Goal: Navigation & Orientation: Find specific page/section

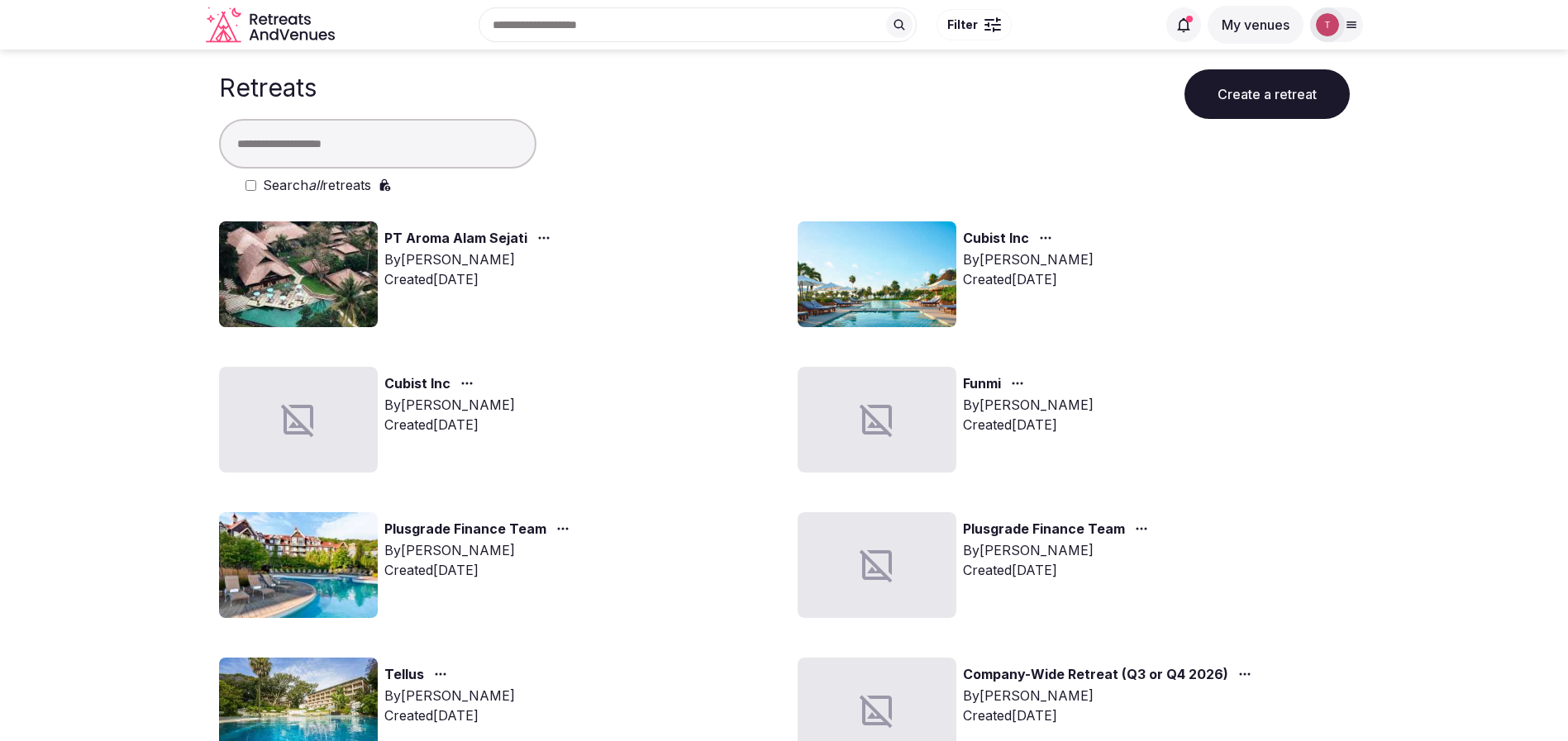
click at [269, 275] on img at bounding box center [298, 274] width 159 height 105
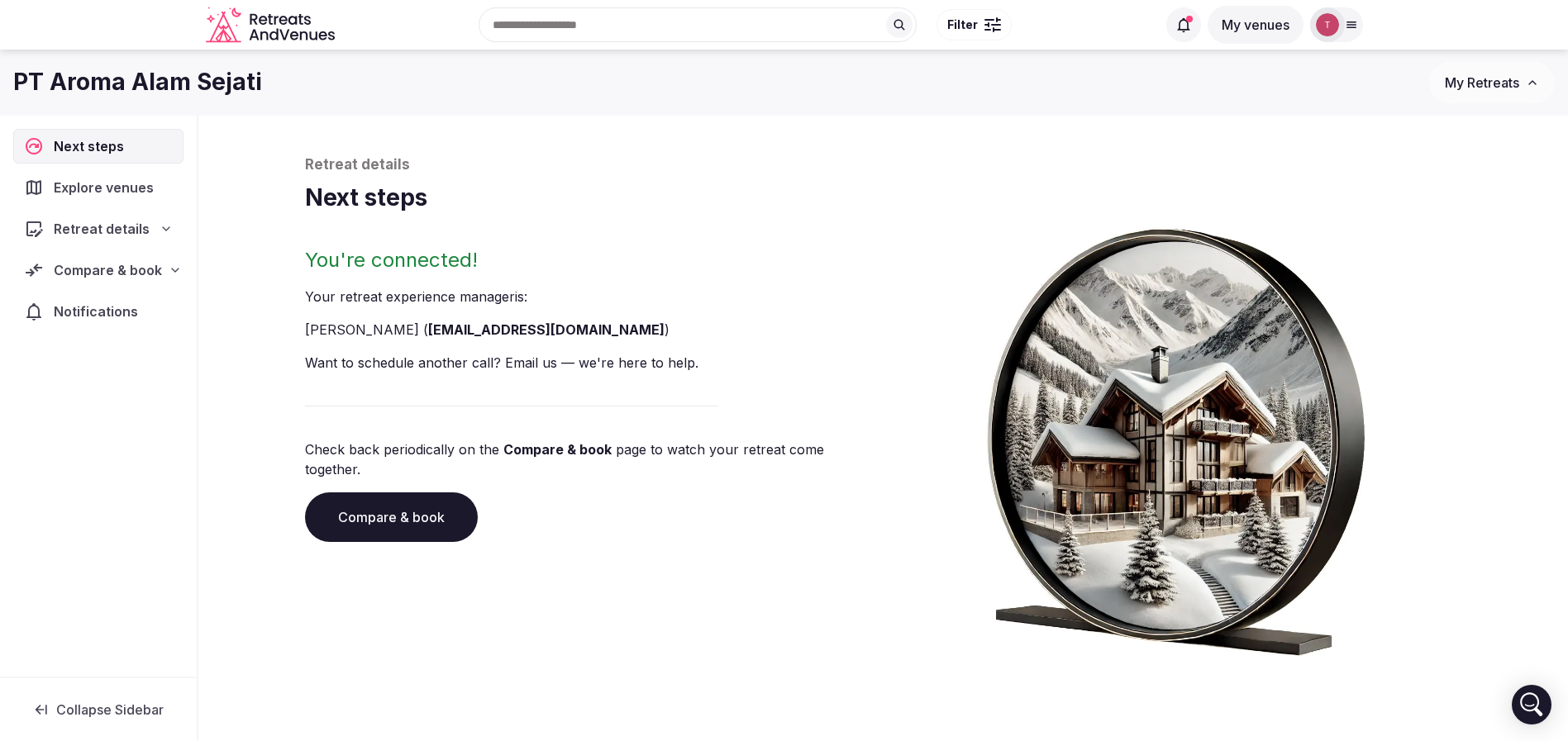
click at [169, 267] on icon at bounding box center [174, 269] width 13 height 13
click at [148, 219] on div "Retreat details" at bounding box center [98, 228] width 149 height 20
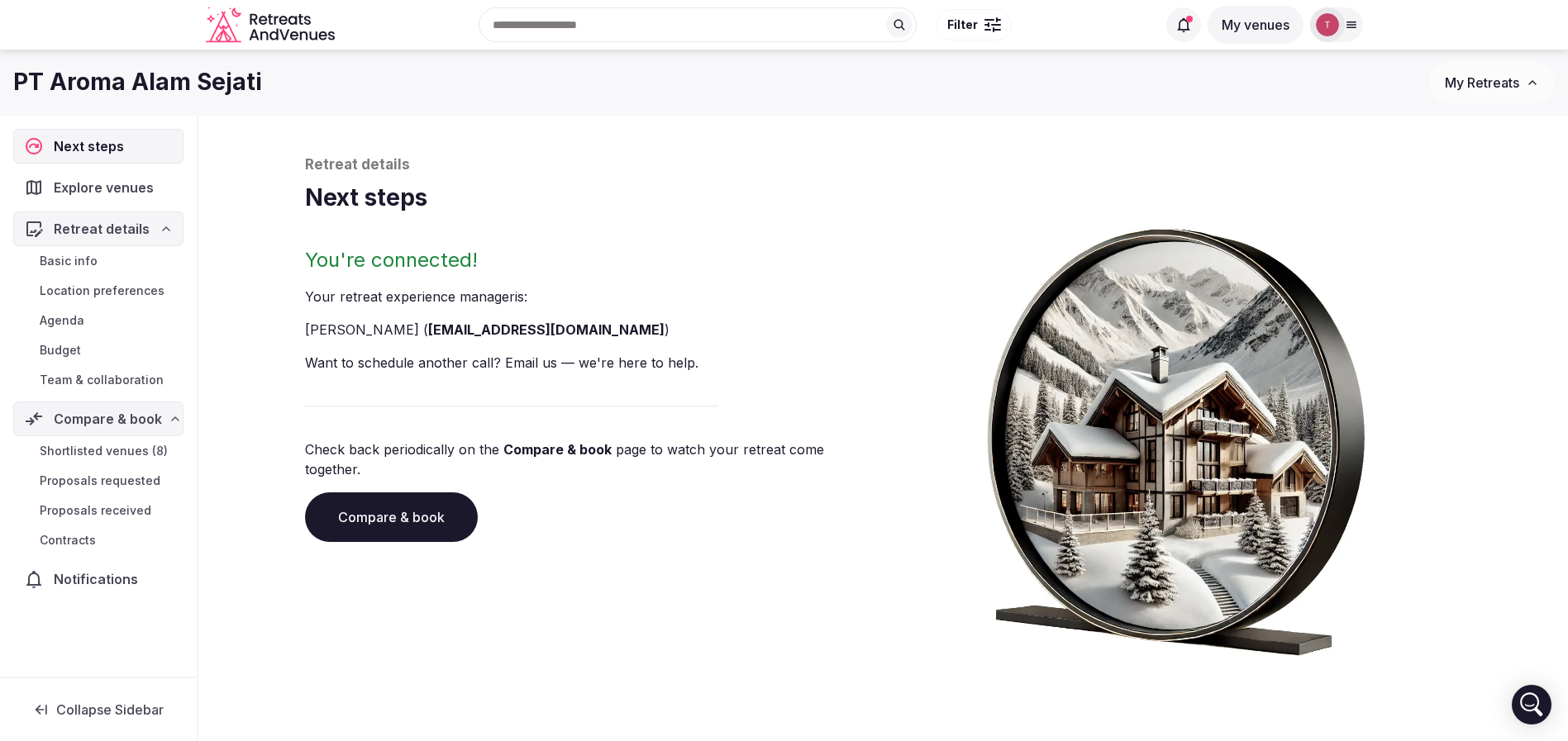
click at [112, 380] on span "Team & collaboration" at bounding box center [101, 379] width 124 height 17
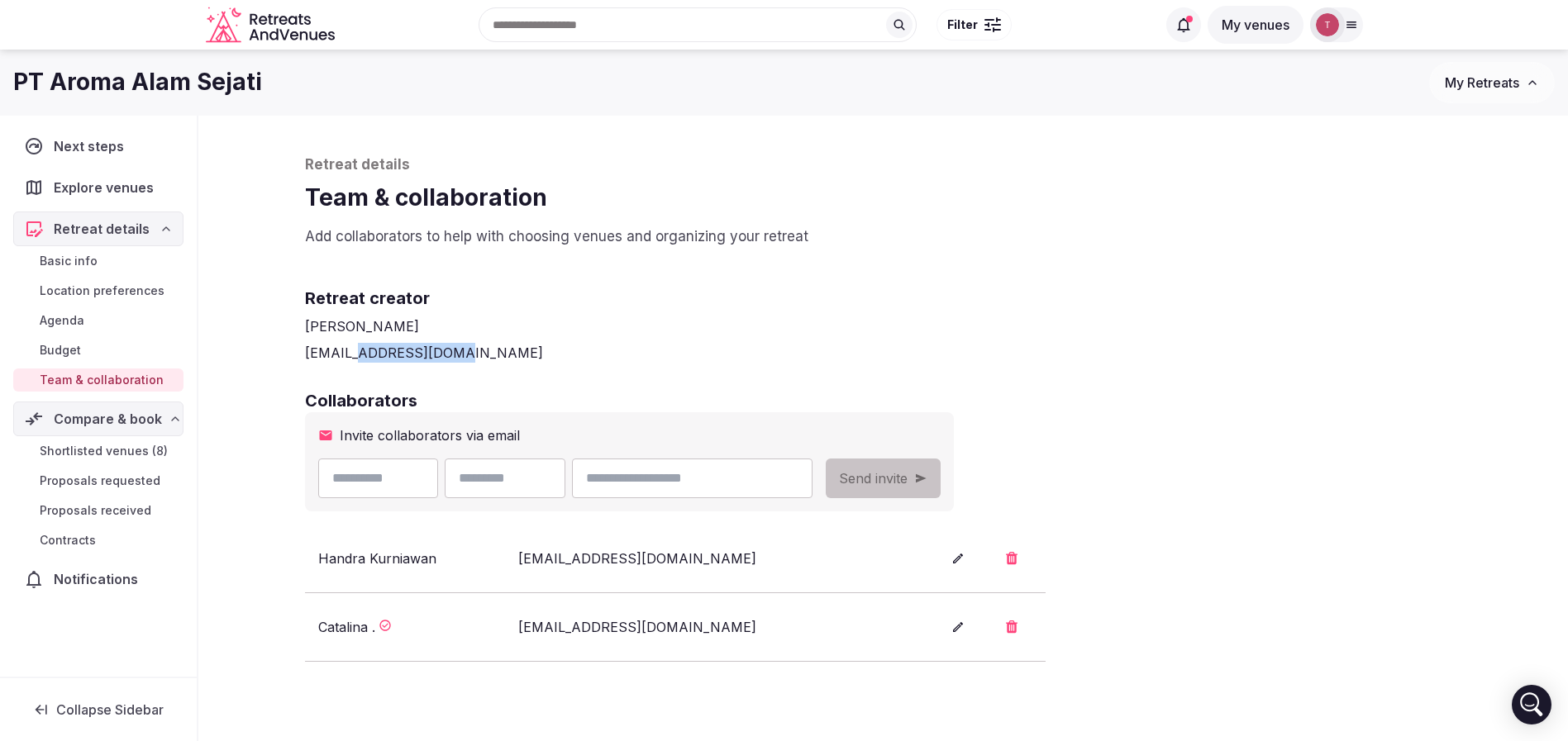
drag, startPoint x: 353, startPoint y: 349, endPoint x: 494, endPoint y: 355, distance: 141.1
click at [493, 355] on div "[EMAIL_ADDRESS][DOMAIN_NAME]" at bounding box center [883, 352] width 1157 height 20
click at [494, 355] on div "[EMAIL_ADDRESS][DOMAIN_NAME]" at bounding box center [883, 352] width 1157 height 20
click at [106, 452] on span "Shortlisted venues (8)" at bounding box center [103, 451] width 128 height 17
